Goal: Navigation & Orientation: Find specific page/section

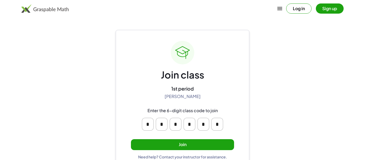
click at [184, 149] on button "Join" at bounding box center [182, 144] width 103 height 11
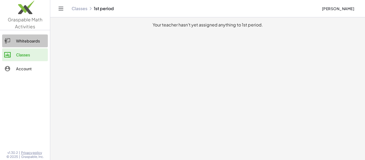
click at [39, 38] on div "Whiteboards" at bounding box center [31, 41] width 30 height 6
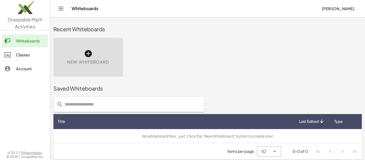
click at [36, 56] on div "Classes" at bounding box center [31, 55] width 30 height 6
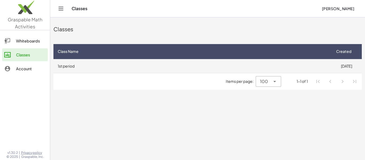
click at [110, 67] on td "1st period" at bounding box center [192, 66] width 278 height 14
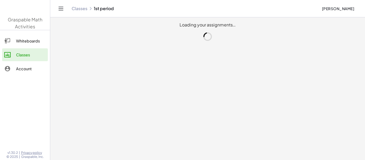
click at [110, 67] on main "Loading your assignments…" at bounding box center [207, 80] width 315 height 160
